Goal: Book appointment/travel/reservation

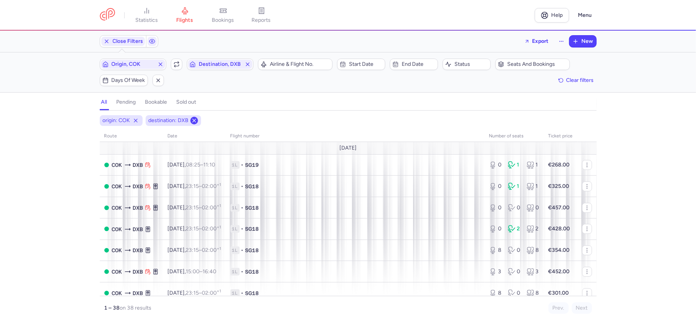
scroll to position [680, 0]
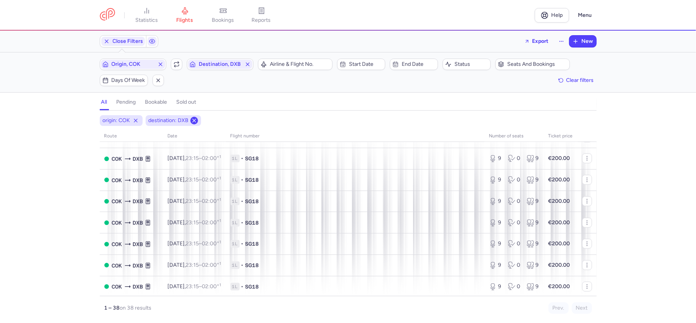
click at [193, 122] on icon at bounding box center [194, 120] width 6 height 6
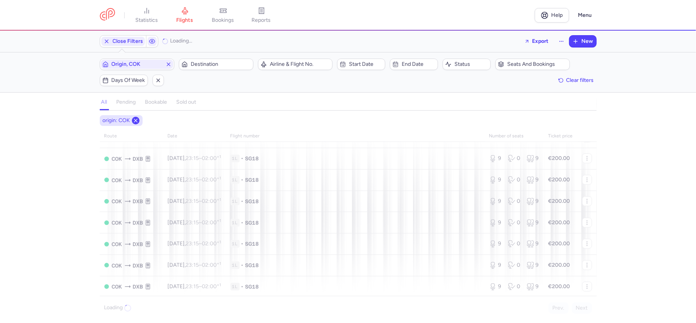
click at [138, 121] on icon at bounding box center [136, 120] width 6 height 6
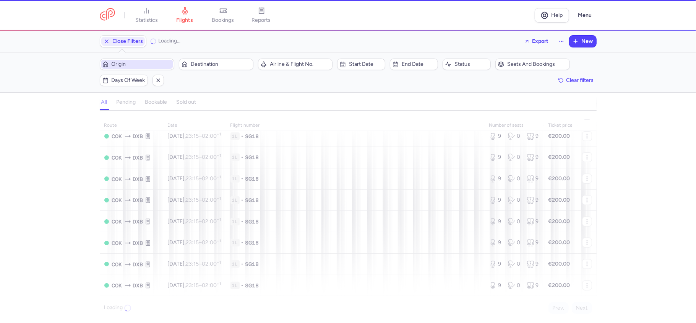
scroll to position [670, 0]
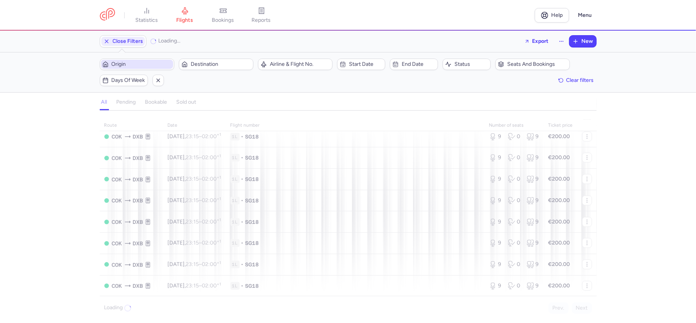
click at [155, 65] on span "Origin" at bounding box center [142, 64] width 60 height 6
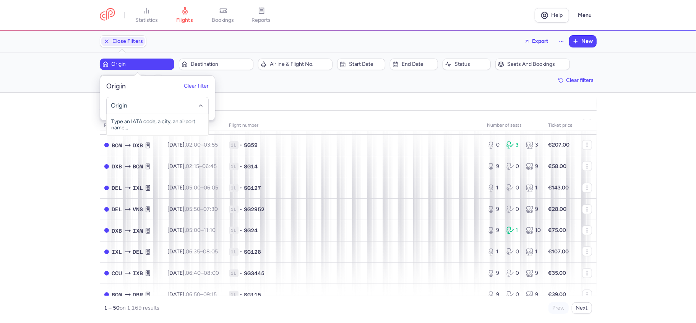
scroll to position [689, 0]
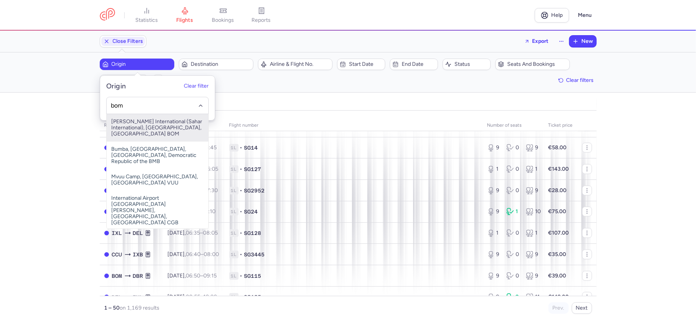
click at [164, 124] on span "[PERSON_NAME] International (Sahar International), [GEOGRAPHIC_DATA], [GEOGRAPH…" at bounding box center [158, 128] width 102 height 28
type input "bom"
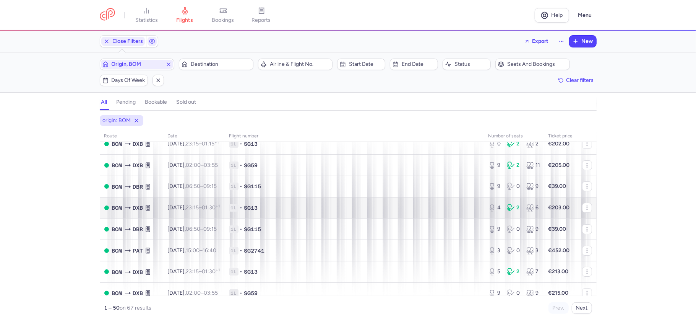
scroll to position [77, 0]
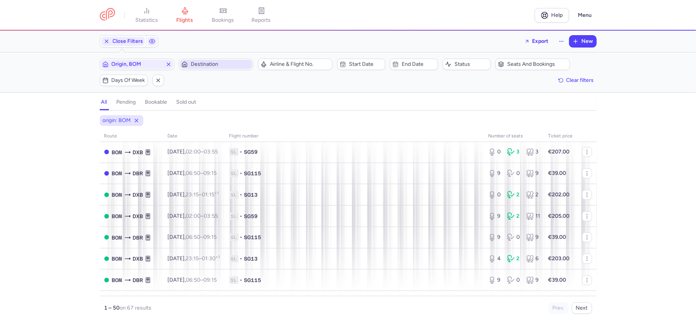
click at [226, 67] on span "Destination" at bounding box center [221, 64] width 60 height 6
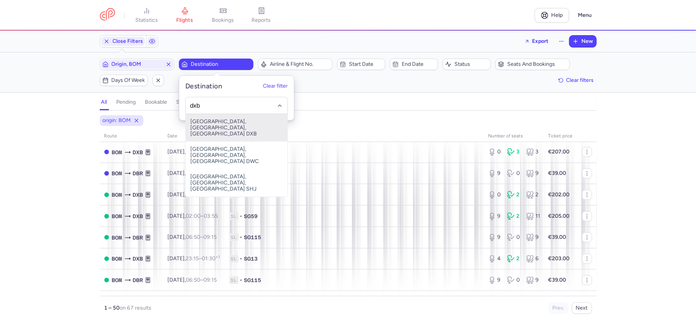
click at [222, 125] on span "[GEOGRAPHIC_DATA], [GEOGRAPHIC_DATA], [GEOGRAPHIC_DATA] DXB" at bounding box center [237, 128] width 102 height 28
type input "dxb"
